Goal: Find specific page/section: Find specific page/section

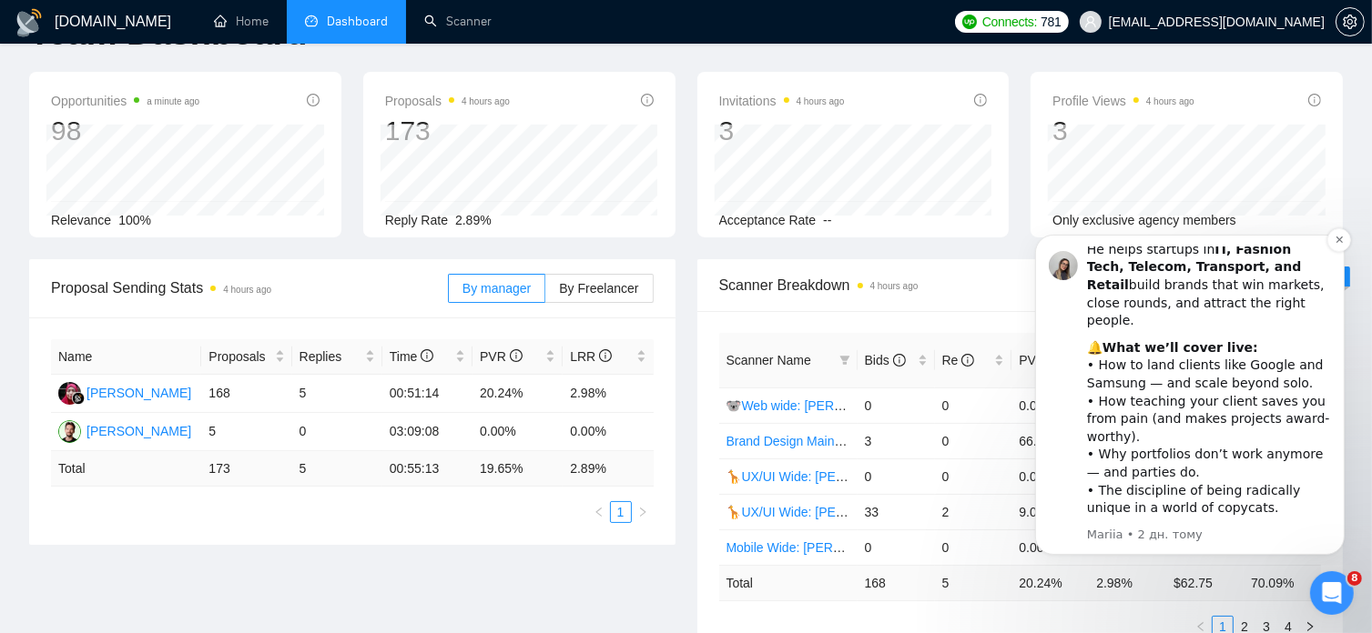
scroll to position [65, 0]
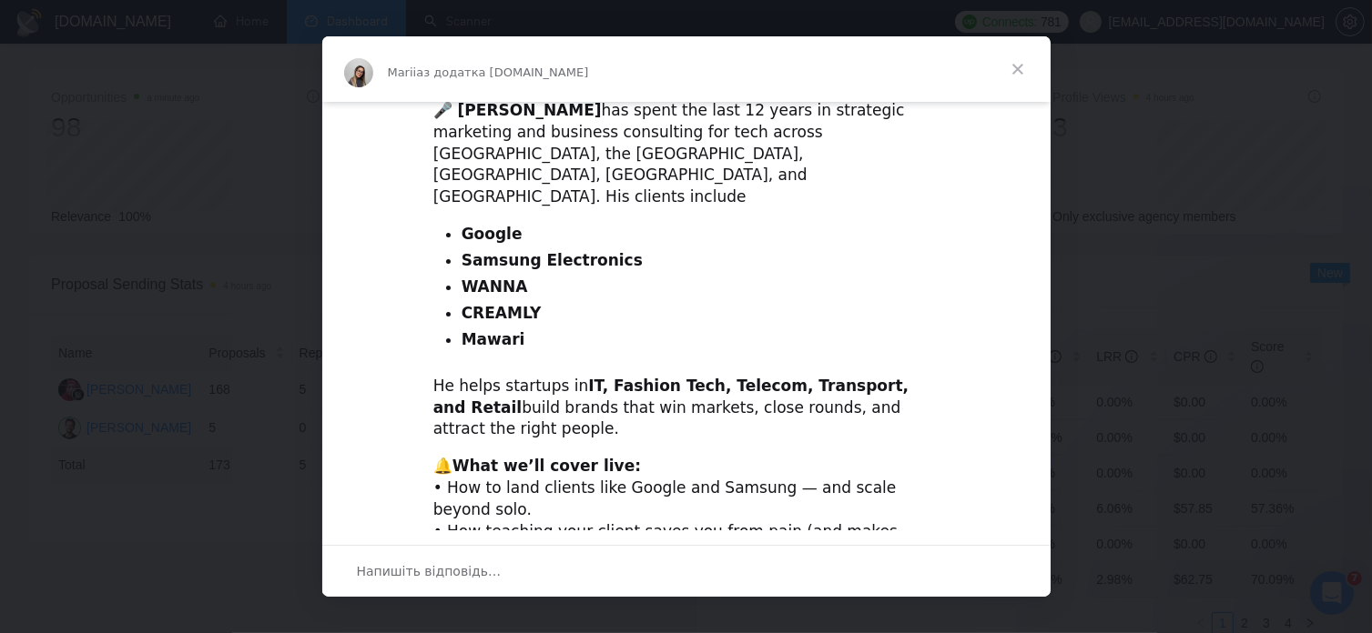
scroll to position [660, 0]
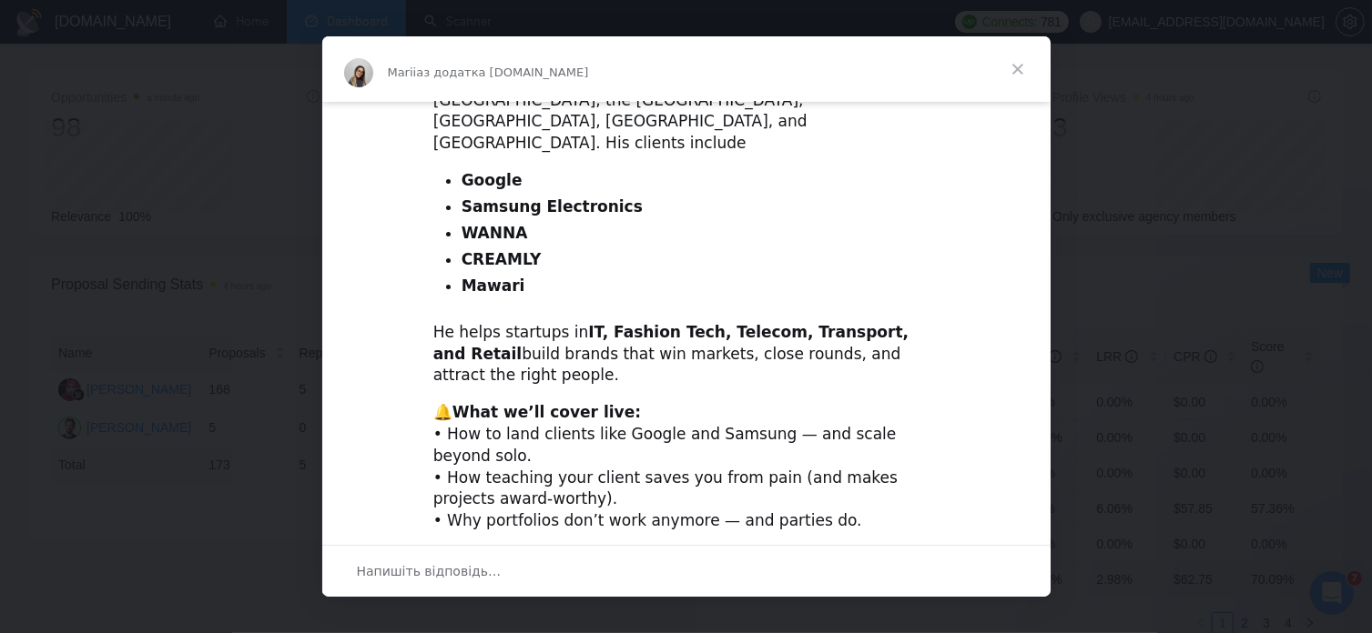
click at [1016, 72] on span "Закрити" at bounding box center [1018, 69] width 66 height 66
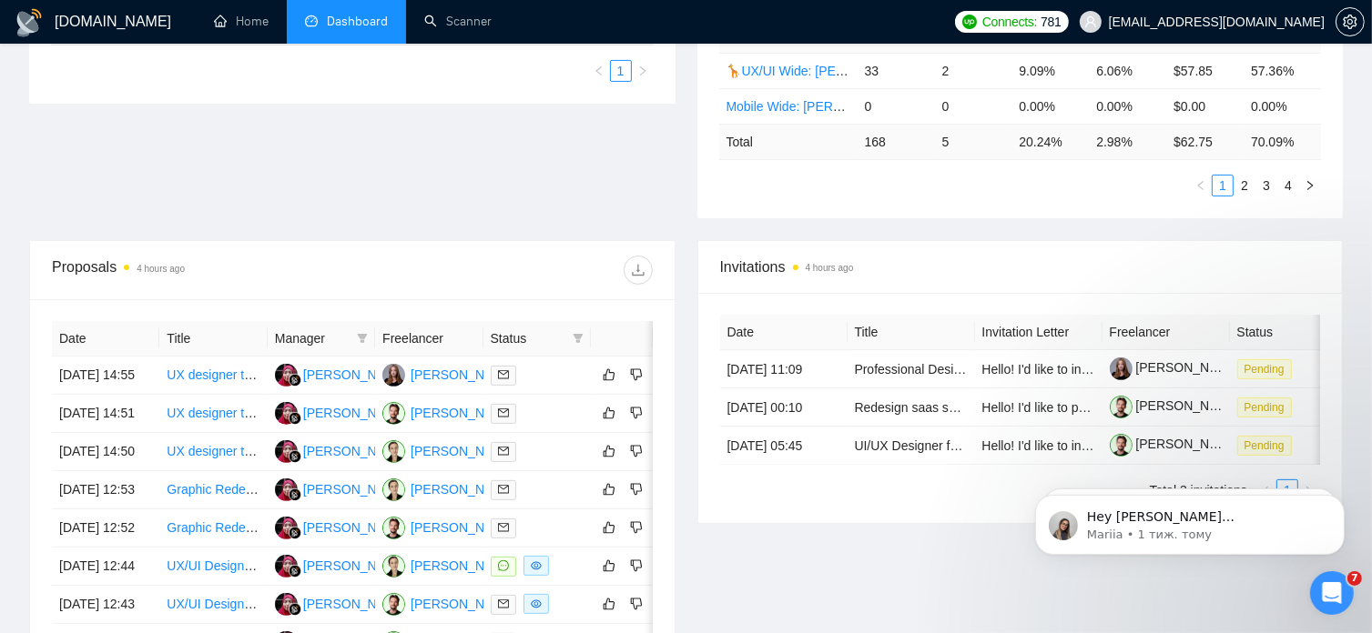
scroll to position [504, 0]
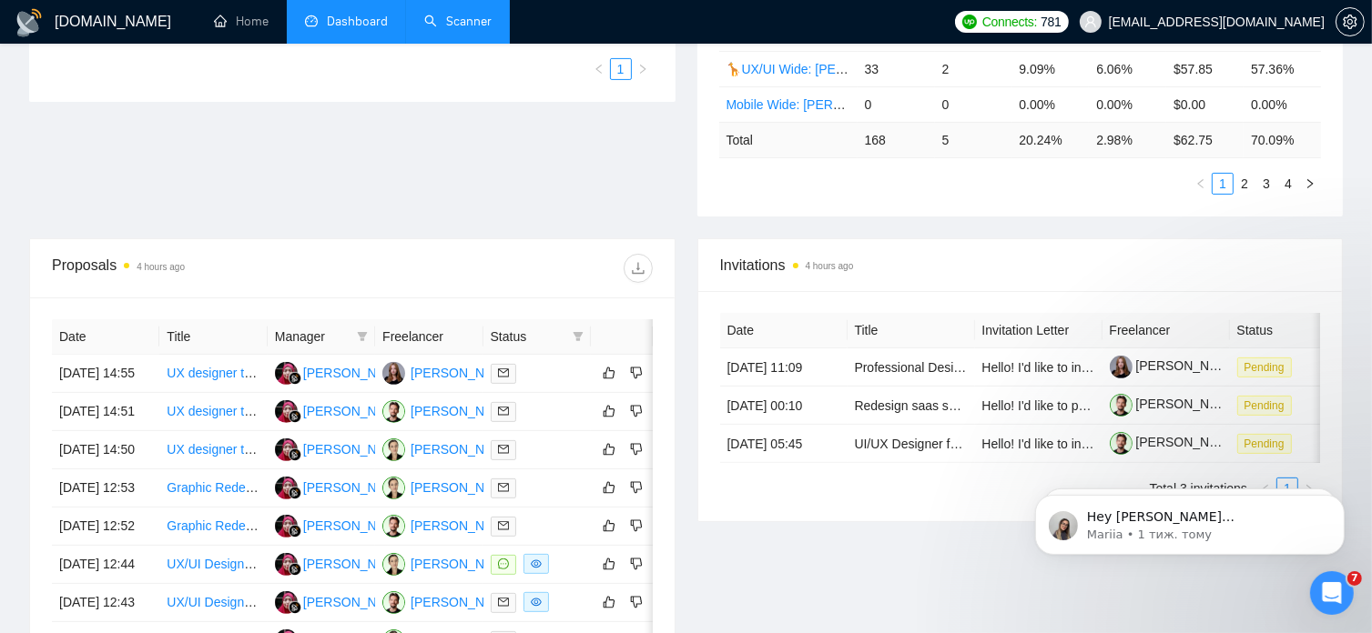
click at [471, 22] on link "Scanner" at bounding box center [457, 21] width 67 height 15
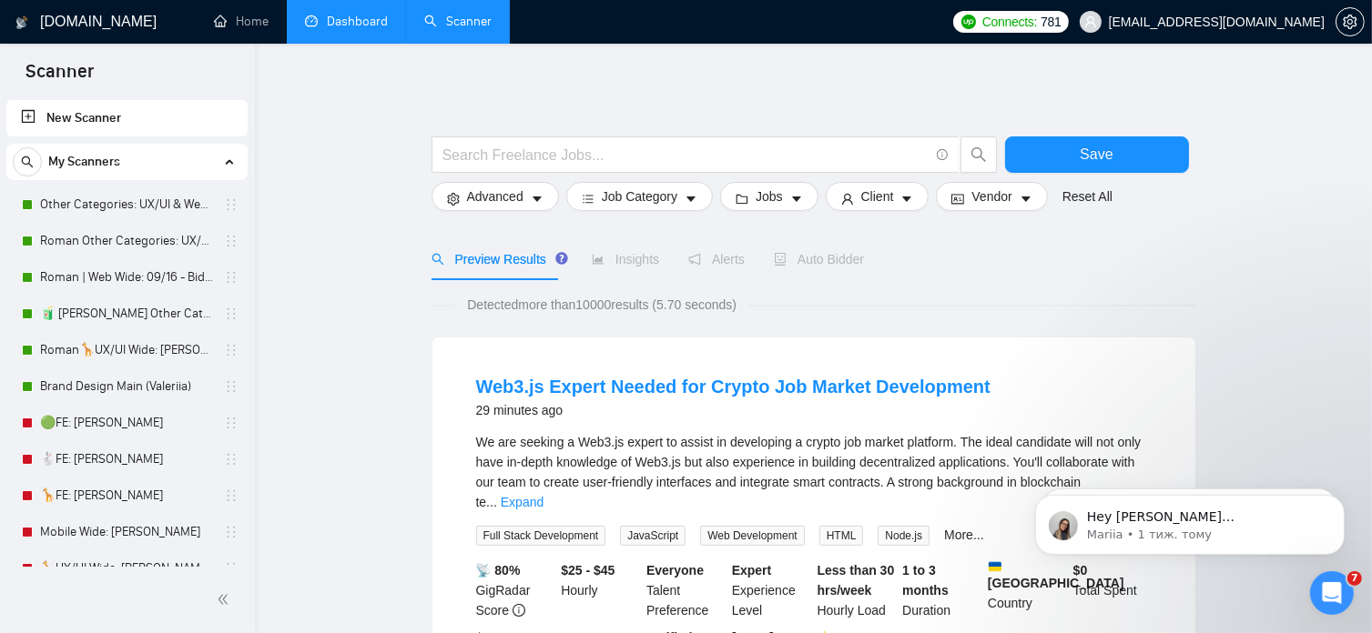
click at [365, 21] on link "Dashboard" at bounding box center [346, 21] width 83 height 15
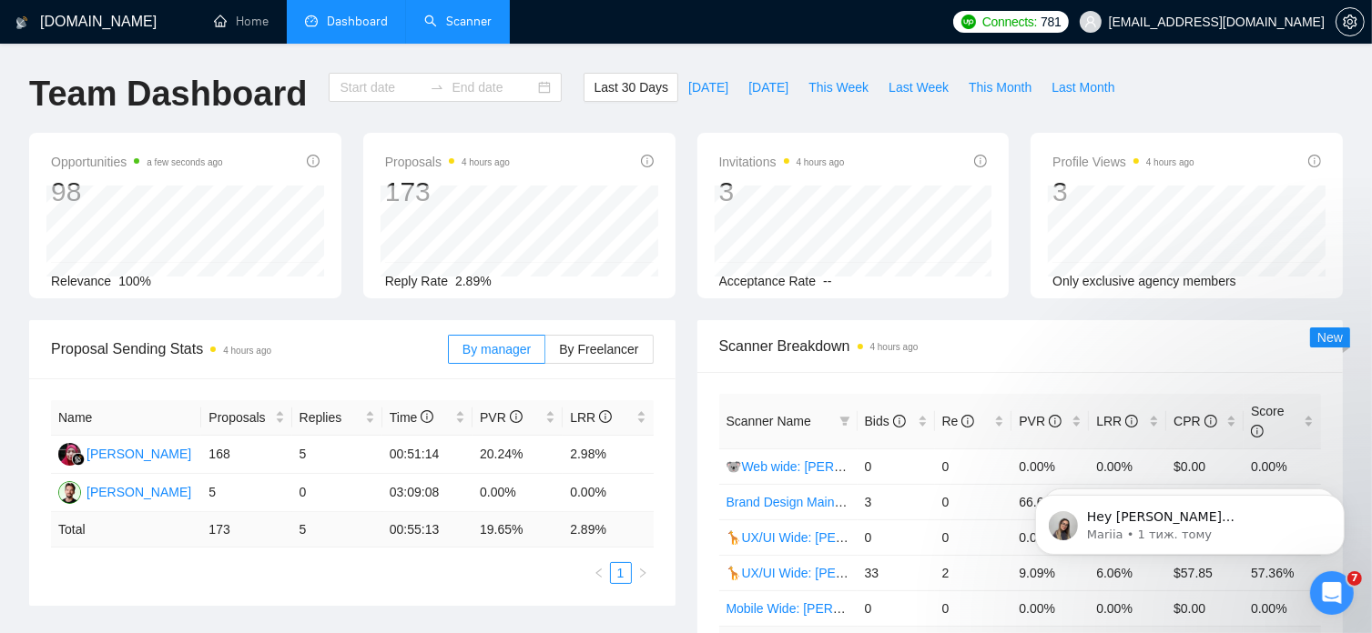
type input "[DATE]"
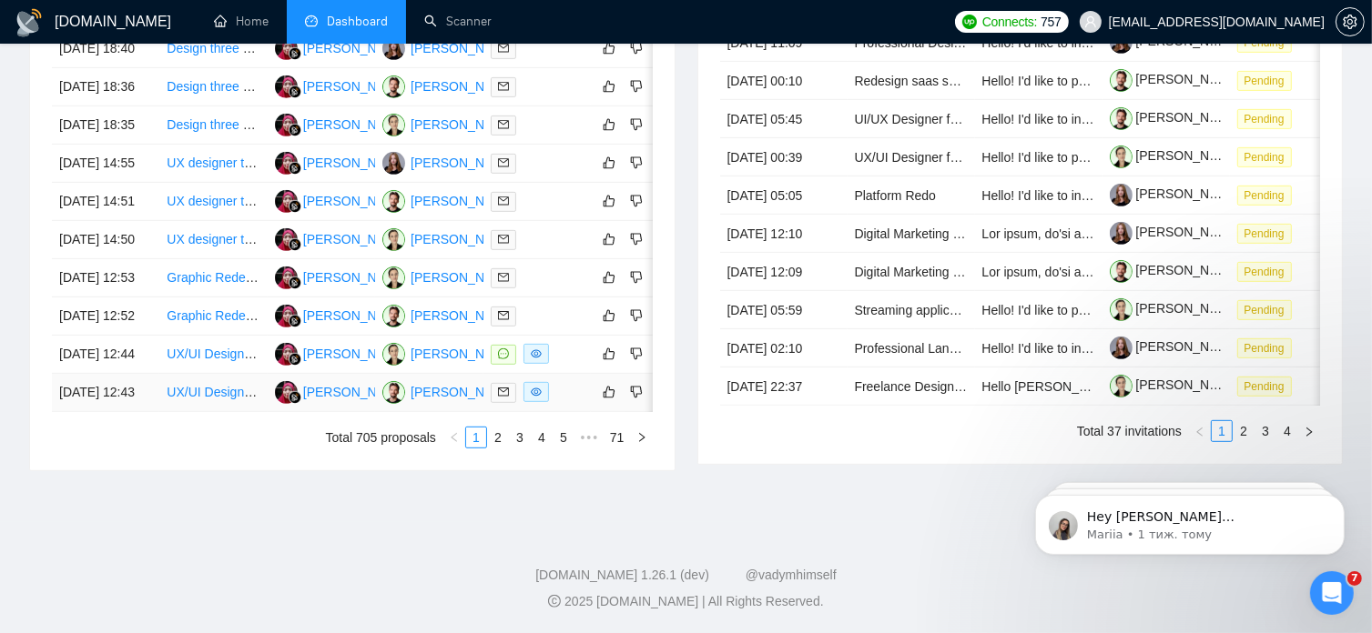
scroll to position [990, 0]
